Goal: Navigation & Orientation: Find specific page/section

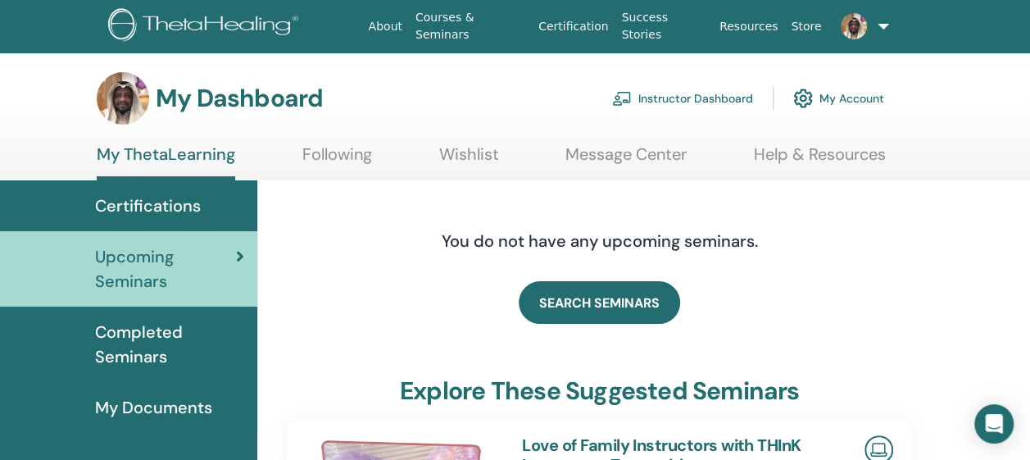
click at [664, 98] on link "Instructor Dashboard" at bounding box center [682, 98] width 141 height 36
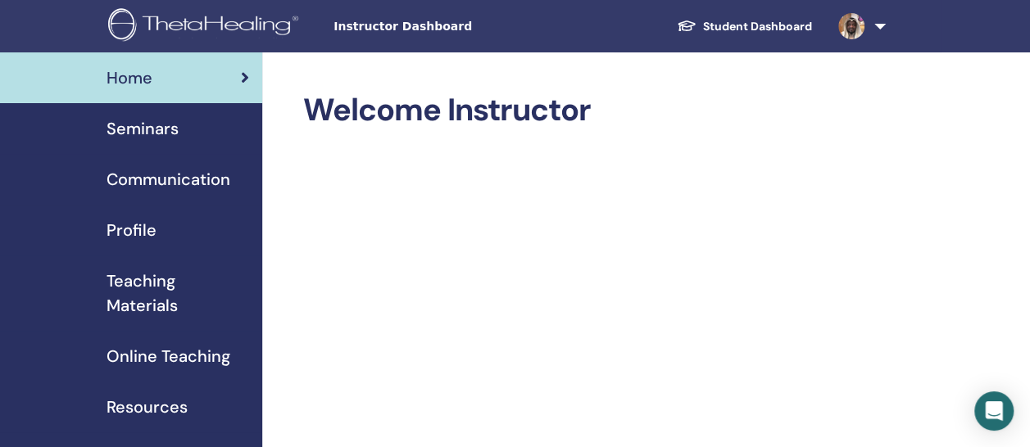
click at [146, 126] on span "Seminars" at bounding box center [142, 128] width 72 height 25
